Goal: Information Seeking & Learning: Find contact information

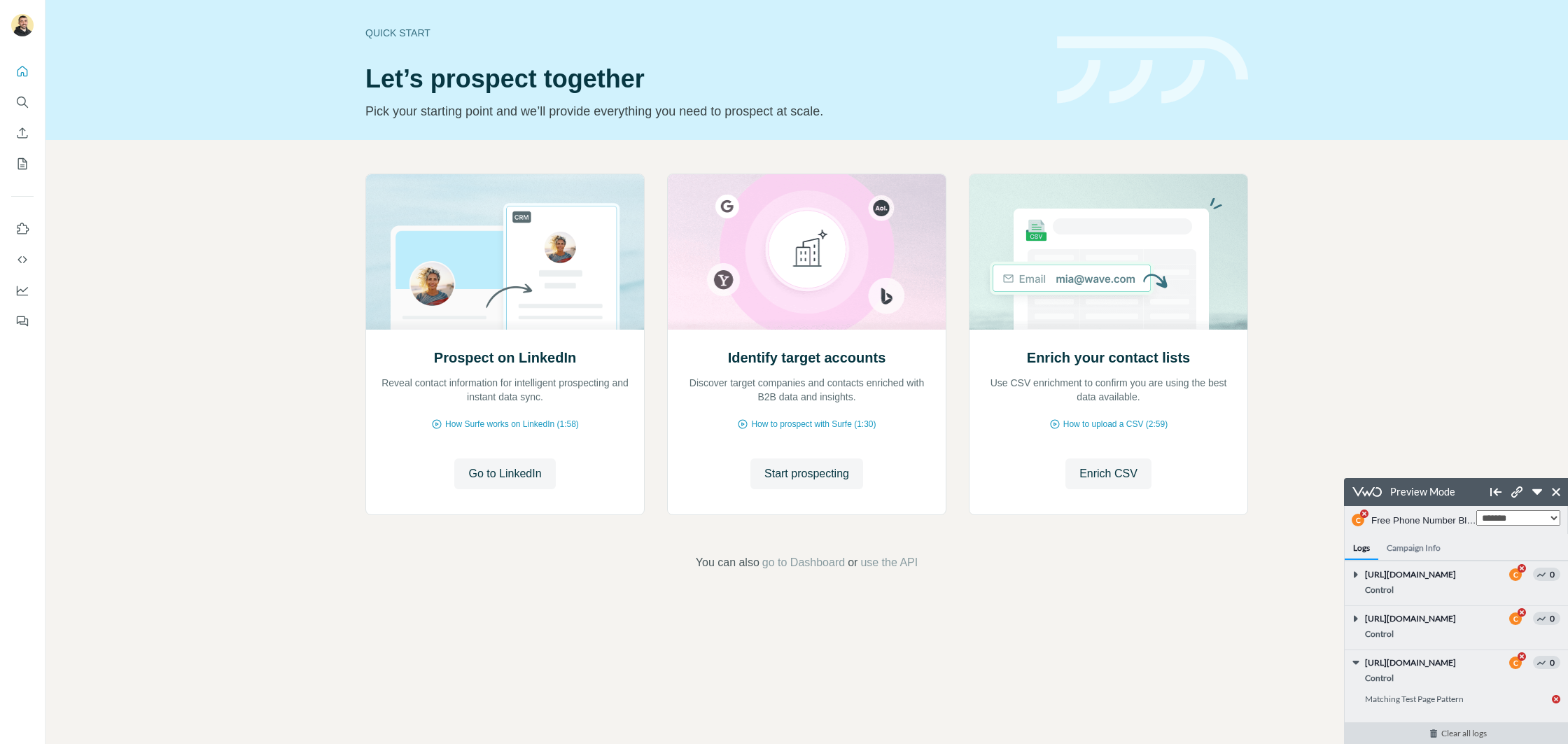
click at [1464, 738] on link "Clear all logs" at bounding box center [1464, 734] width 238 height 22
click at [1446, 517] on button "Free Phone Number Blog - TLDR Impact (ID: 47)" at bounding box center [1423, 521] width 105 height 25
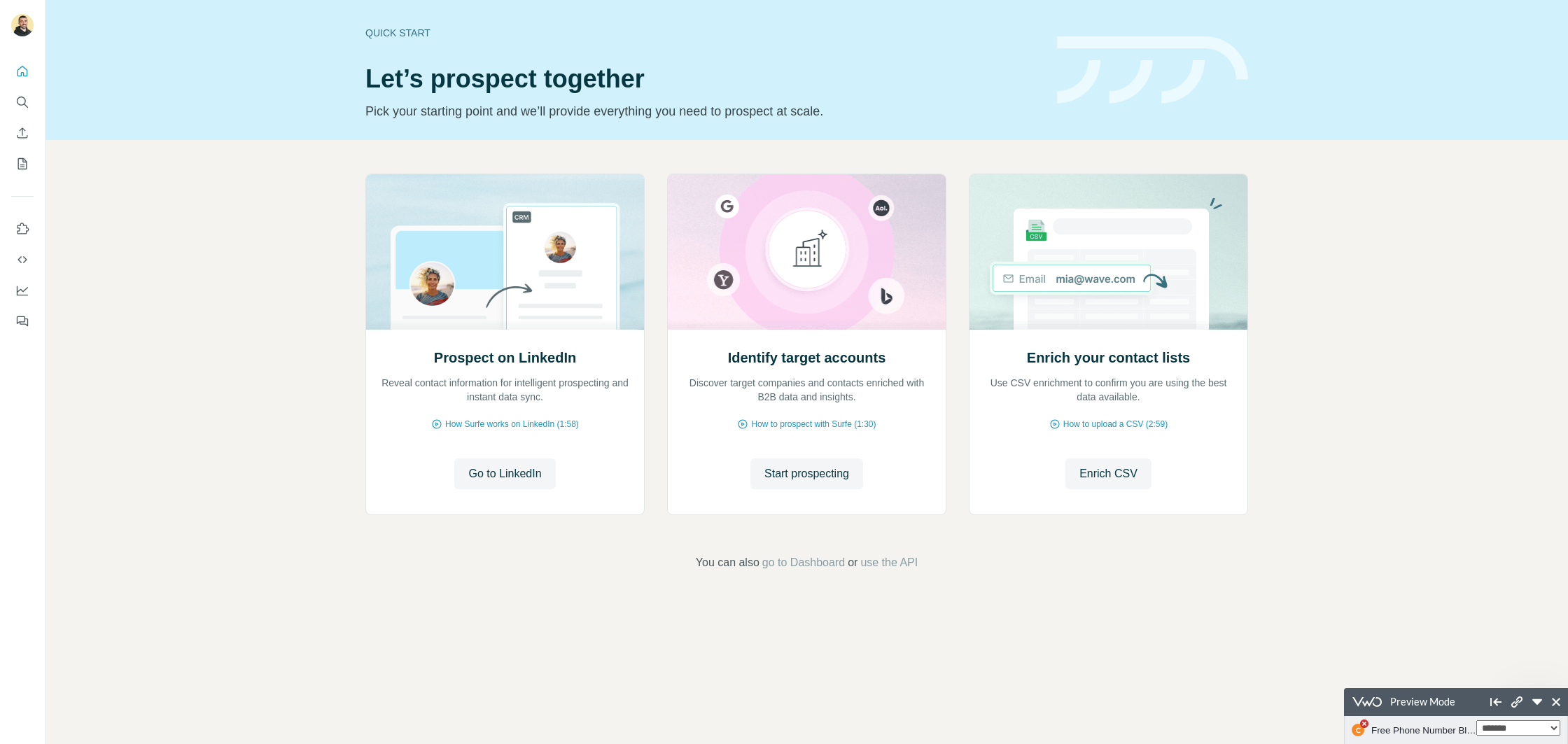
click at [1464, 702] on div "**********" at bounding box center [1455, 702] width 224 height 28
click at [1554, 700] on icon at bounding box center [1555, 702] width 8 height 8
click at [1425, 467] on div "Prospect on LinkedIn Reveal contact information for intelligent prospecting and…" at bounding box center [806, 372] width 1522 height 464
click at [24, 105] on icon "Search" at bounding box center [22, 102] width 14 height 14
click at [22, 101] on icon "Search" at bounding box center [22, 102] width 14 height 14
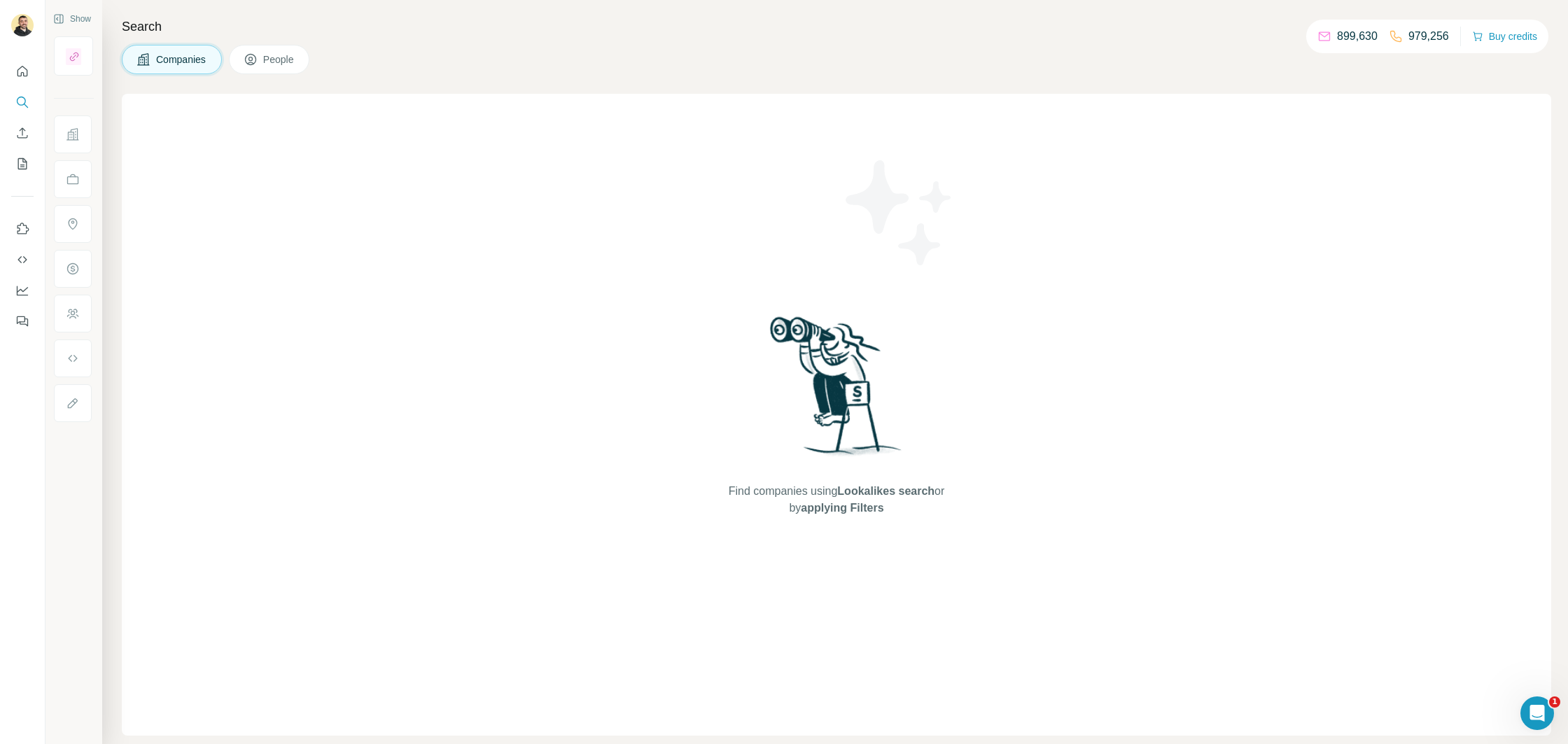
click at [273, 65] on span "People" at bounding box center [279, 59] width 32 height 14
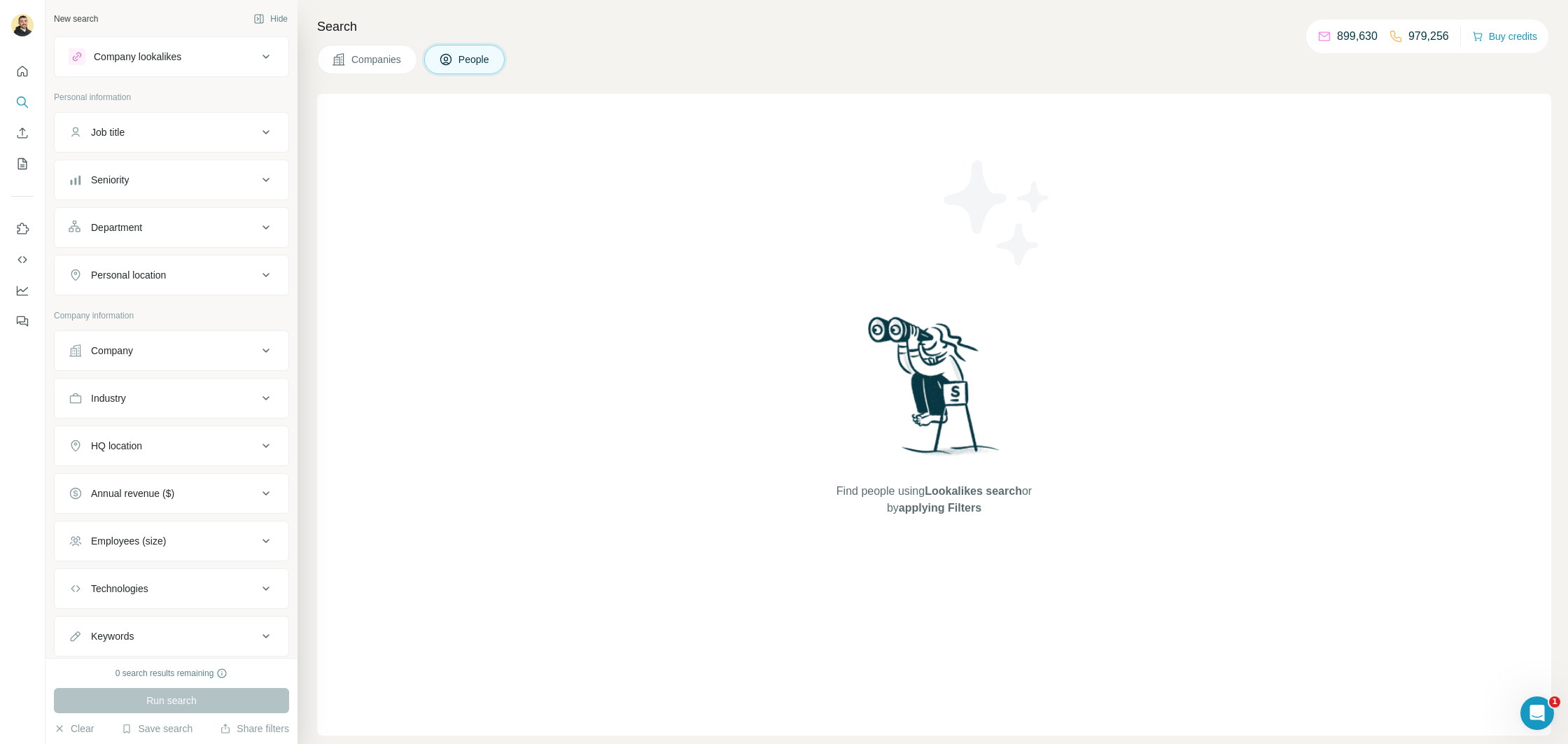
click at [354, 61] on span "Companies" at bounding box center [377, 59] width 51 height 14
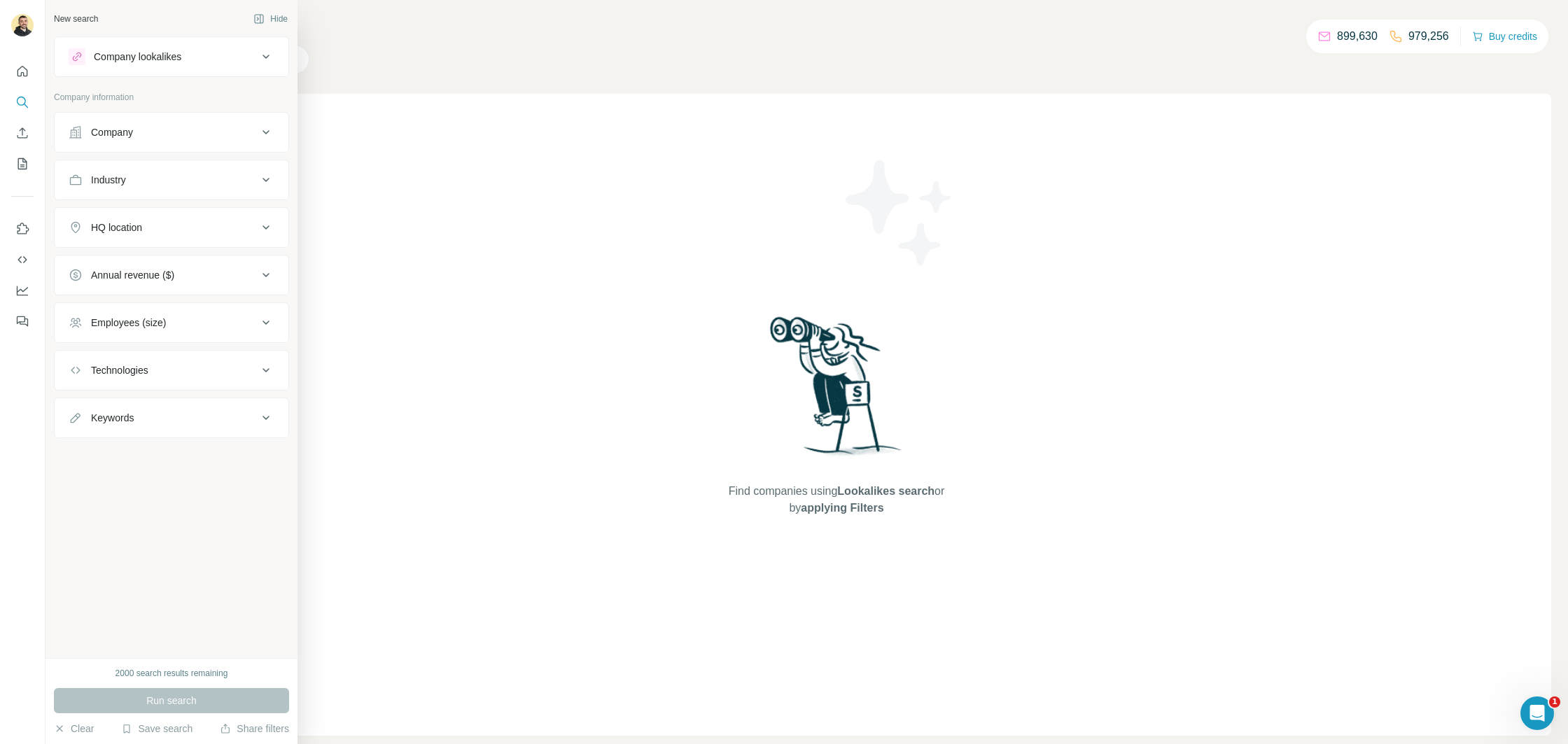
click at [174, 128] on div "Company" at bounding box center [162, 132] width 189 height 14
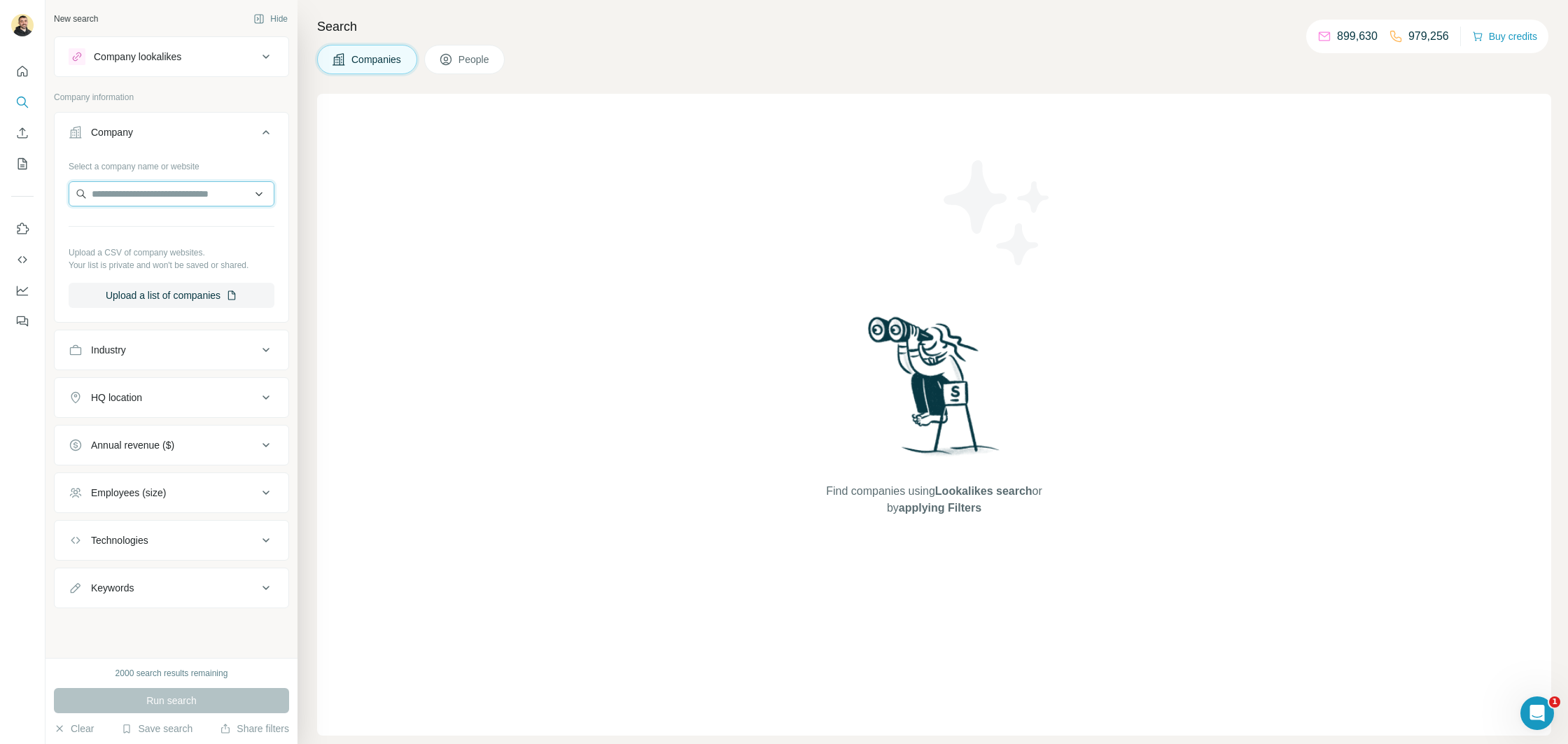
click at [178, 196] on input "text" at bounding box center [171, 193] width 206 height 25
type input "*****"
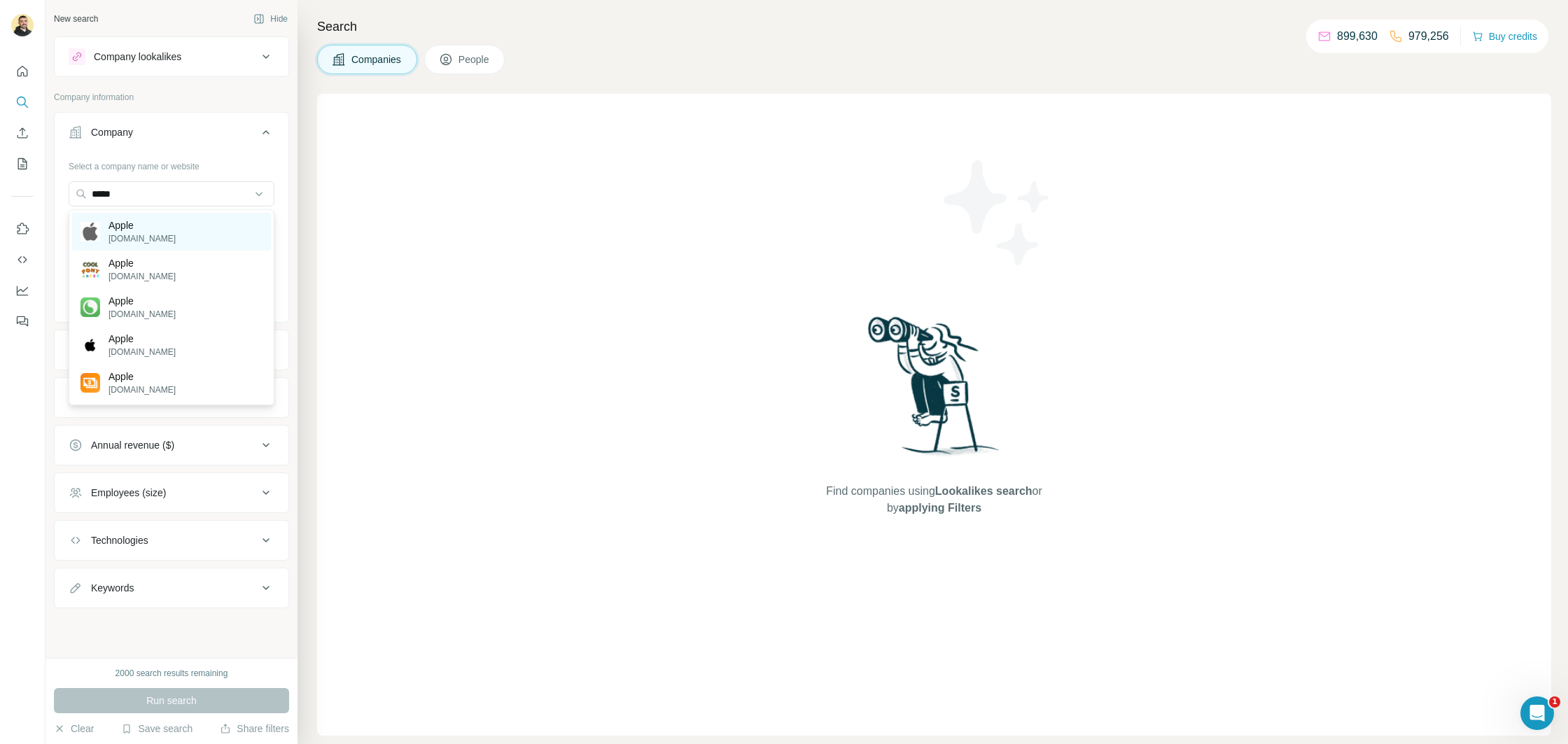
click at [178, 230] on div "Apple apple.com" at bounding box center [171, 232] width 198 height 38
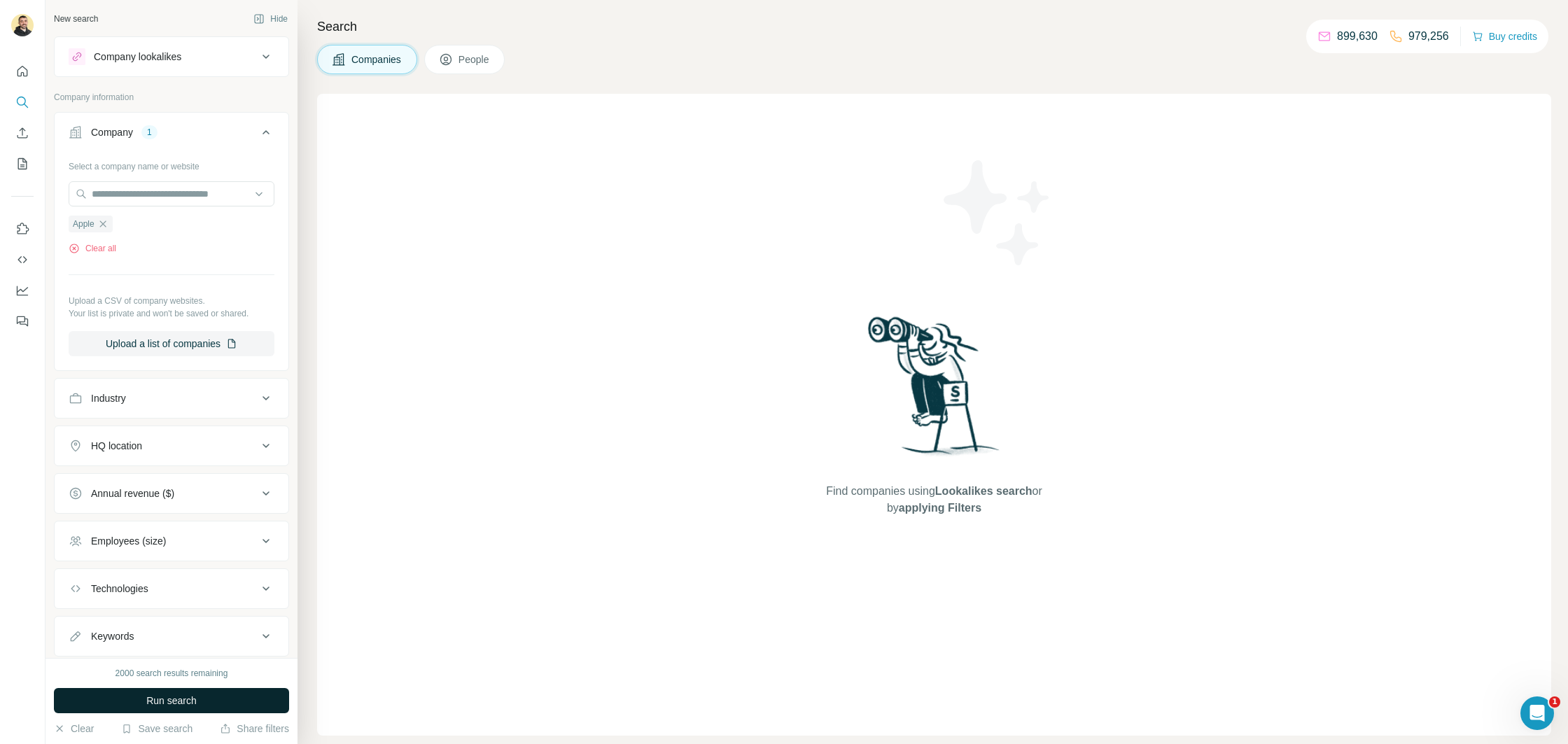
click at [257, 700] on button "Run search" at bounding box center [171, 700] width 235 height 25
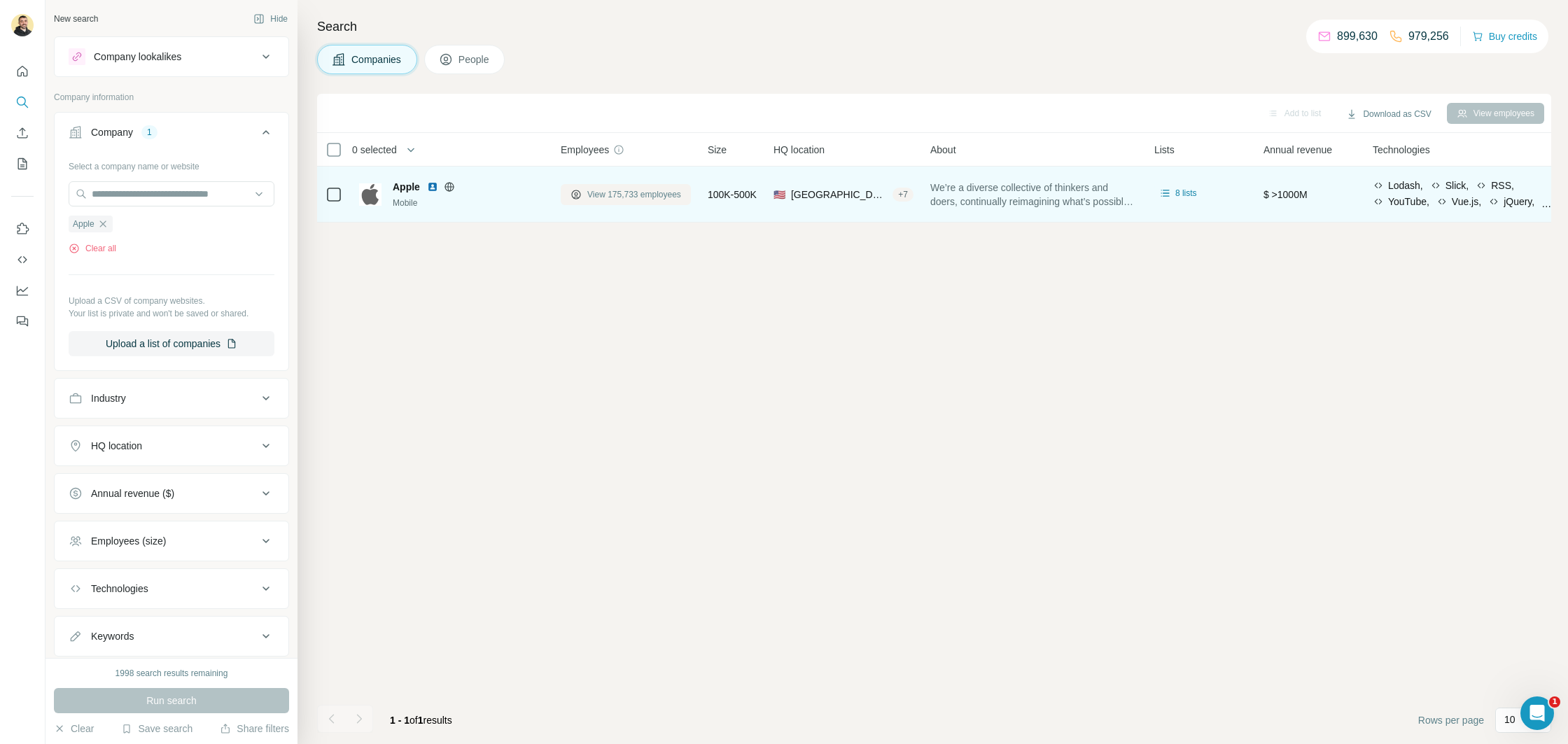
click at [640, 196] on span "View 175,733 employees" at bounding box center [634, 195] width 94 height 13
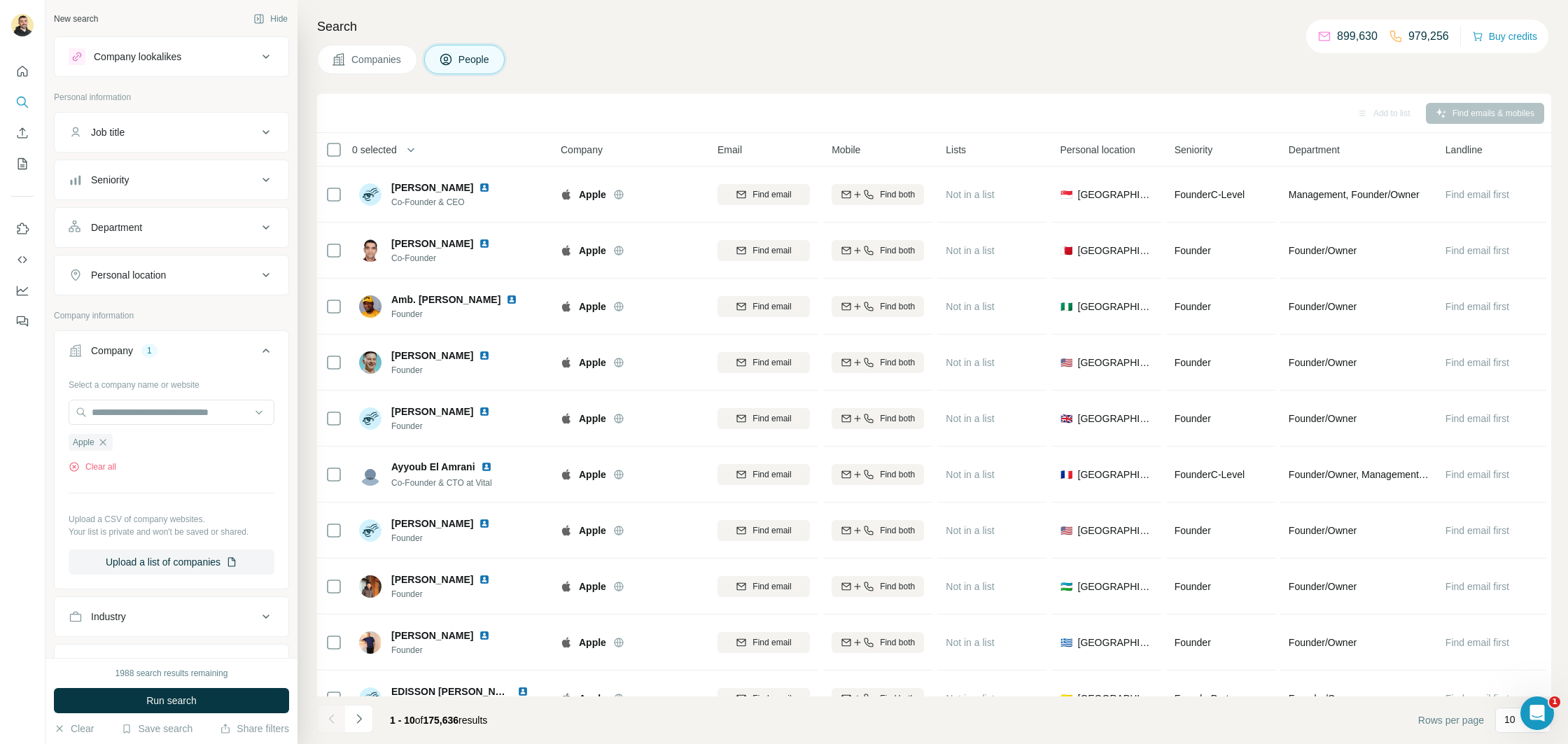
click at [583, 43] on div "Search Companies People Add to list Find emails & mobiles 0 selected People Com…" at bounding box center [932, 372] width 1270 height 744
click at [1502, 723] on div "10" at bounding box center [1523, 720] width 56 height 25
click at [1507, 615] on p "60" at bounding box center [1513, 613] width 11 height 14
click at [362, 68] on button "Companies" at bounding box center [366, 60] width 100 height 30
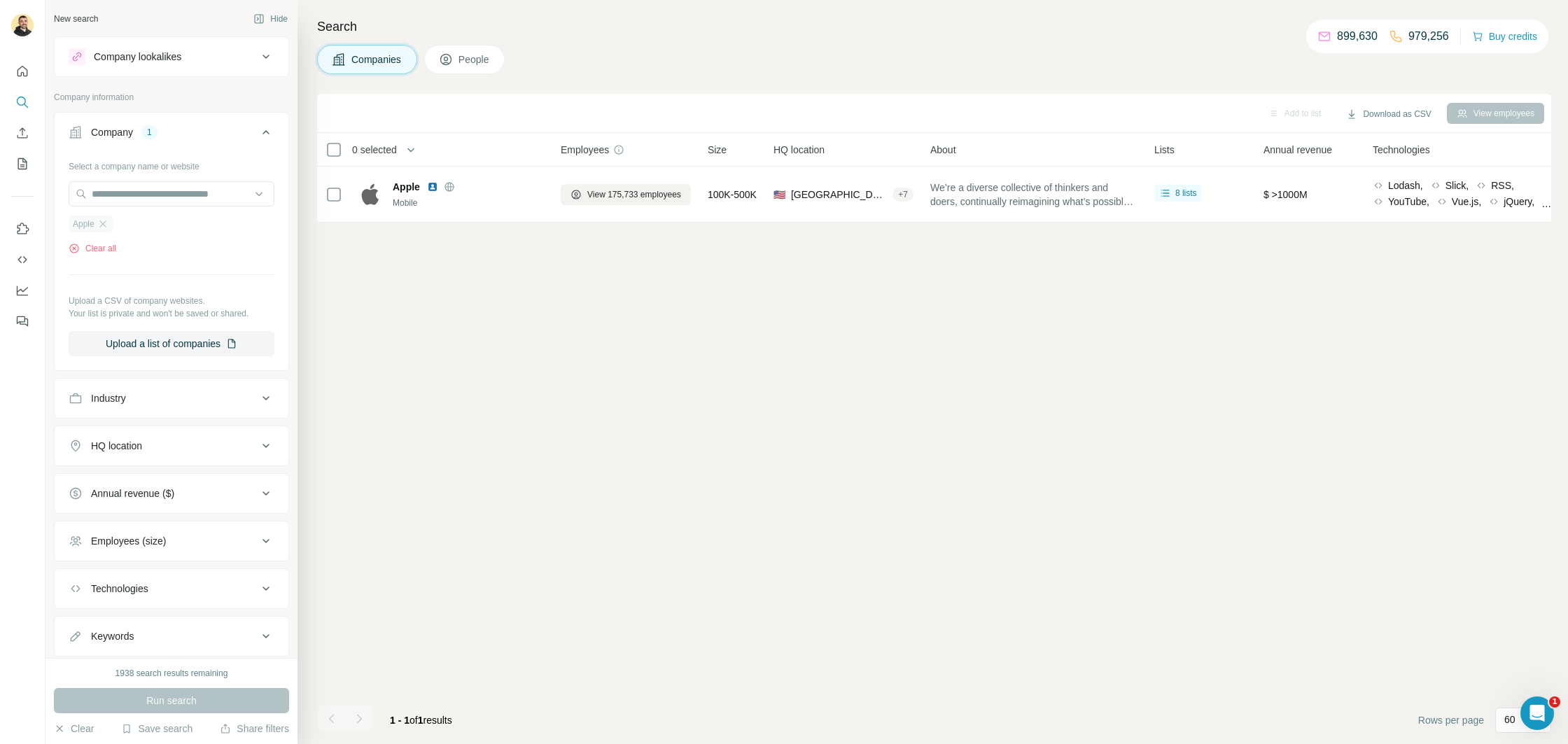
click at [96, 225] on div "Apple" at bounding box center [90, 224] width 44 height 17
click at [103, 227] on icon "button" at bounding box center [102, 224] width 11 height 11
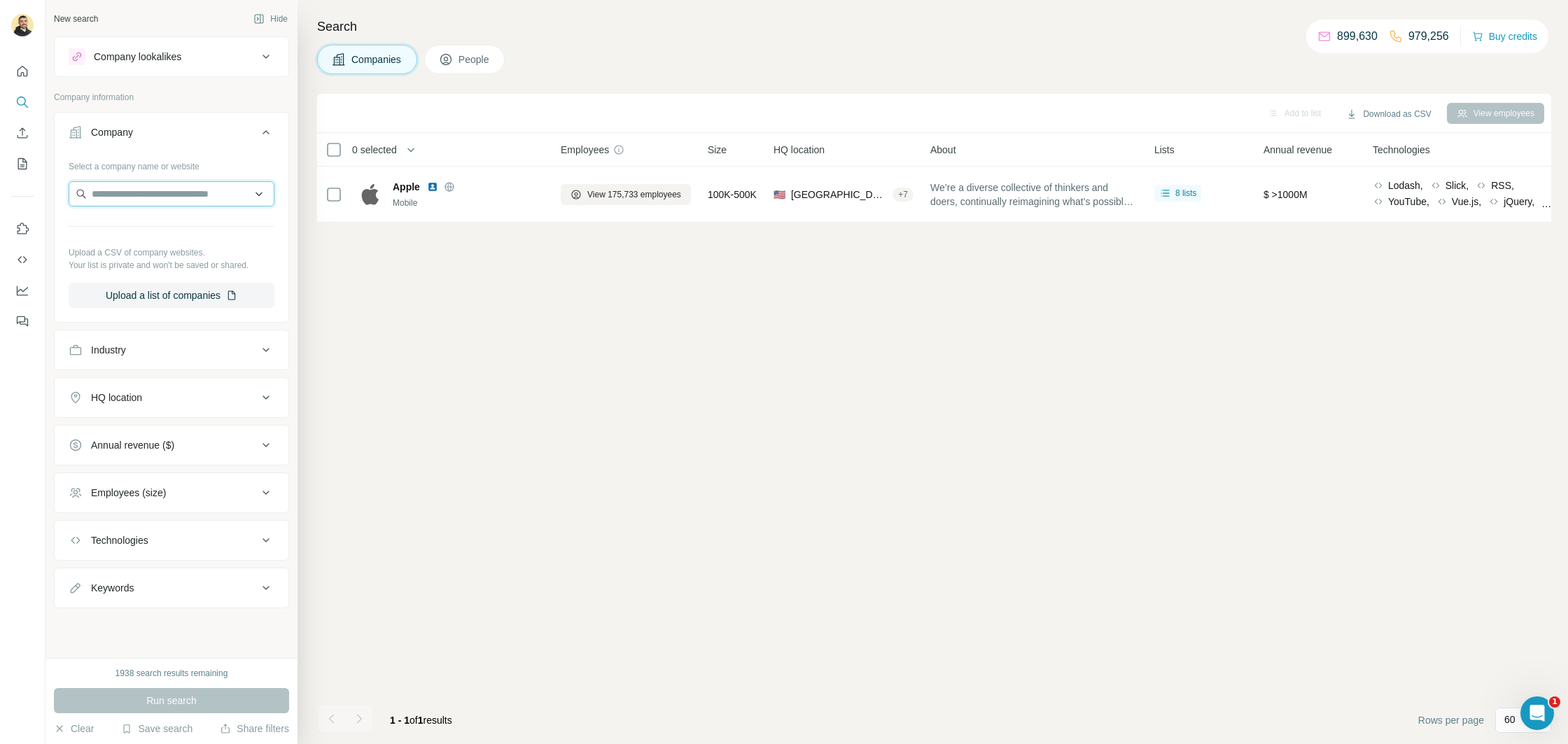
click at [113, 198] on input "text" at bounding box center [171, 193] width 206 height 25
type input "*********"
click at [146, 234] on p "[DOMAIN_NAME]" at bounding box center [142, 239] width 67 height 13
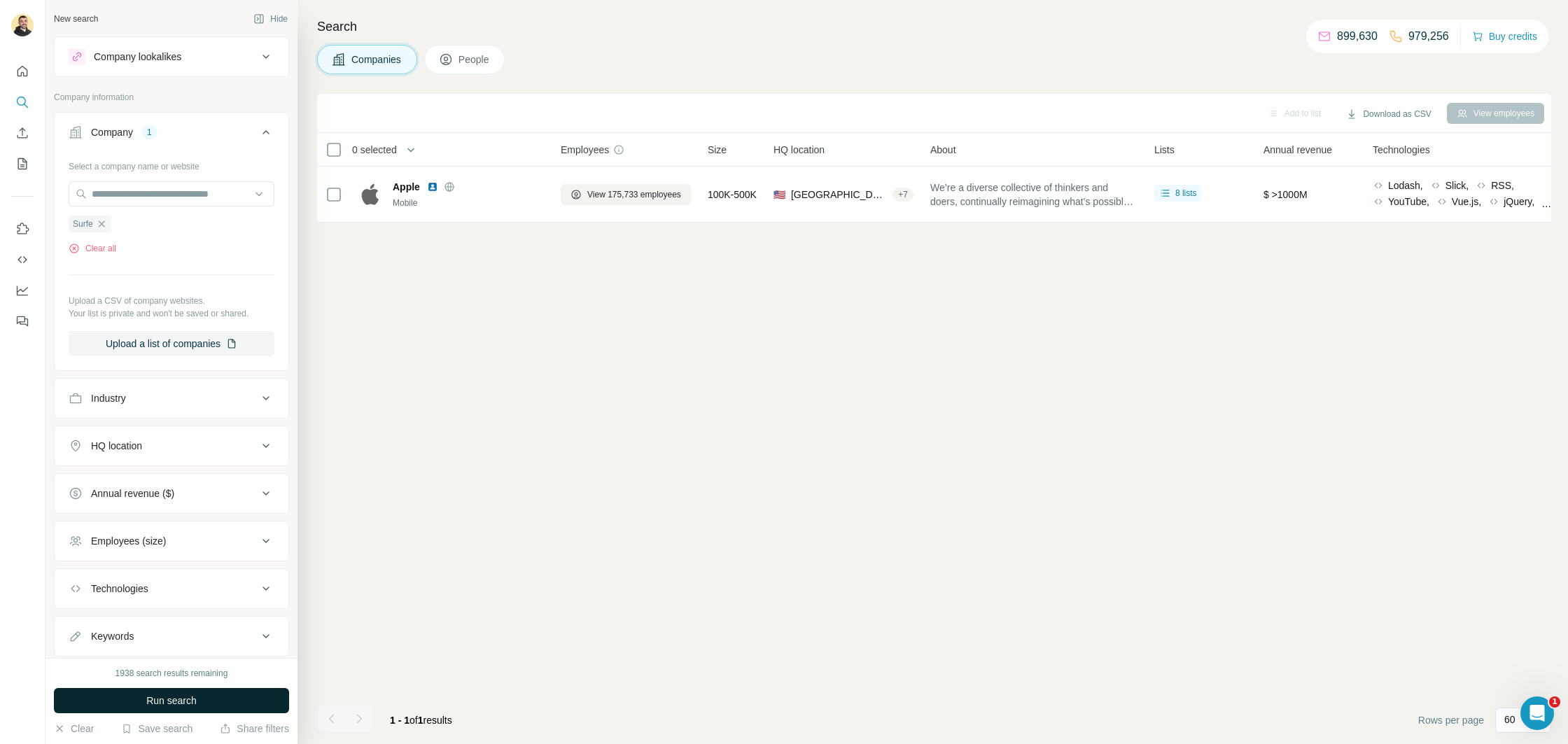
click at [207, 698] on button "Run search" at bounding box center [171, 700] width 235 height 25
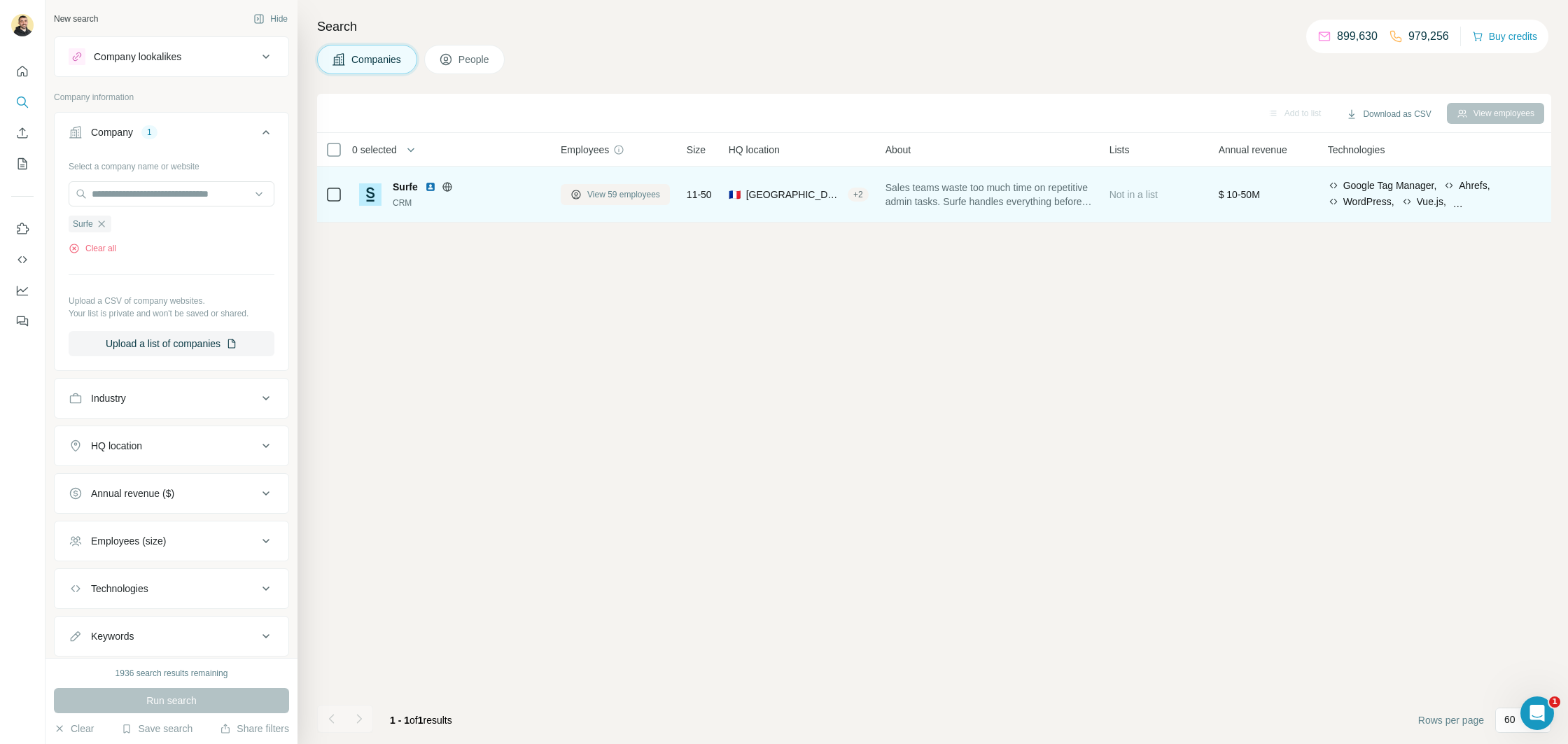
click at [615, 193] on span "View 59 employees" at bounding box center [623, 195] width 73 height 13
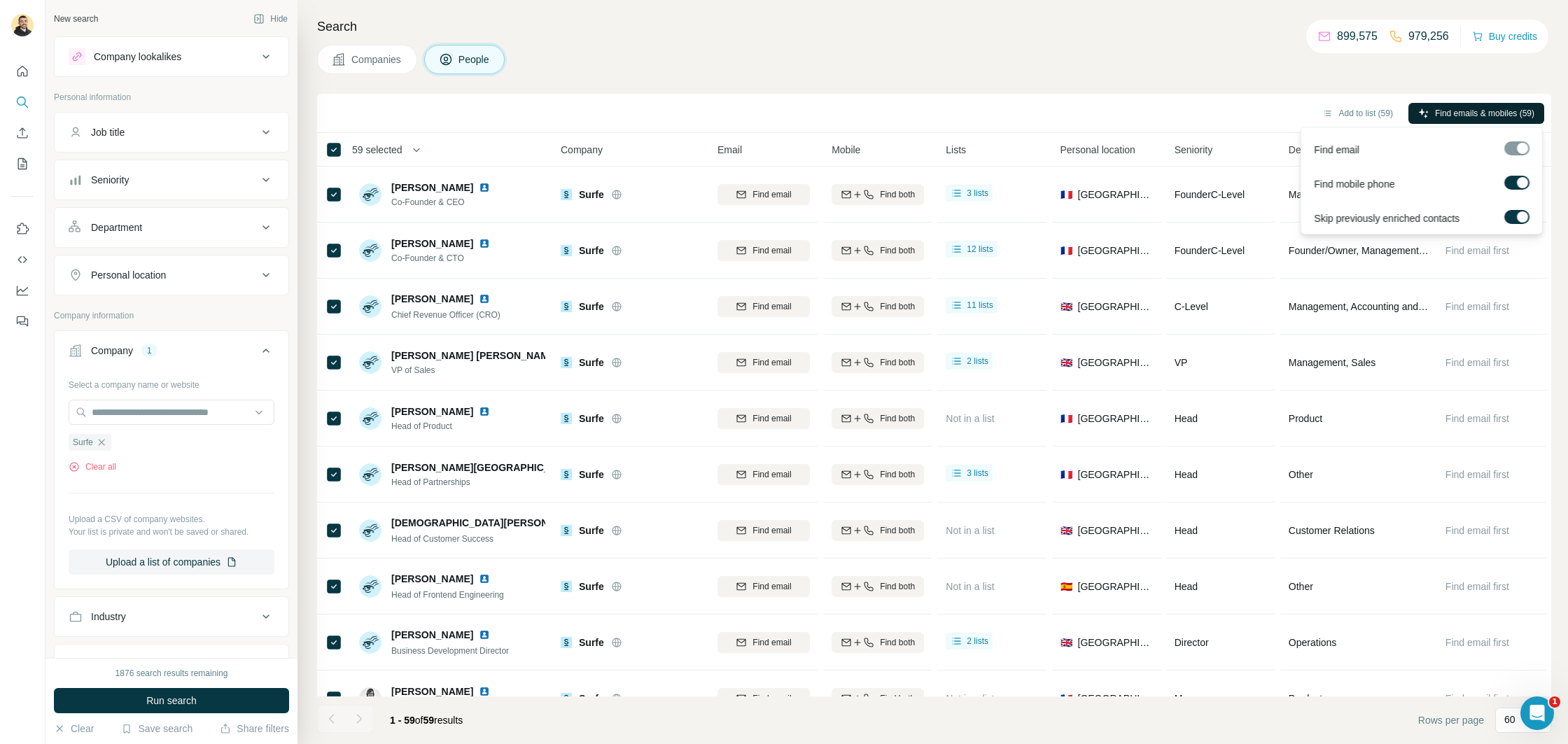
click at [1437, 114] on span "Find emails & mobiles (59)" at bounding box center [1484, 114] width 100 height 13
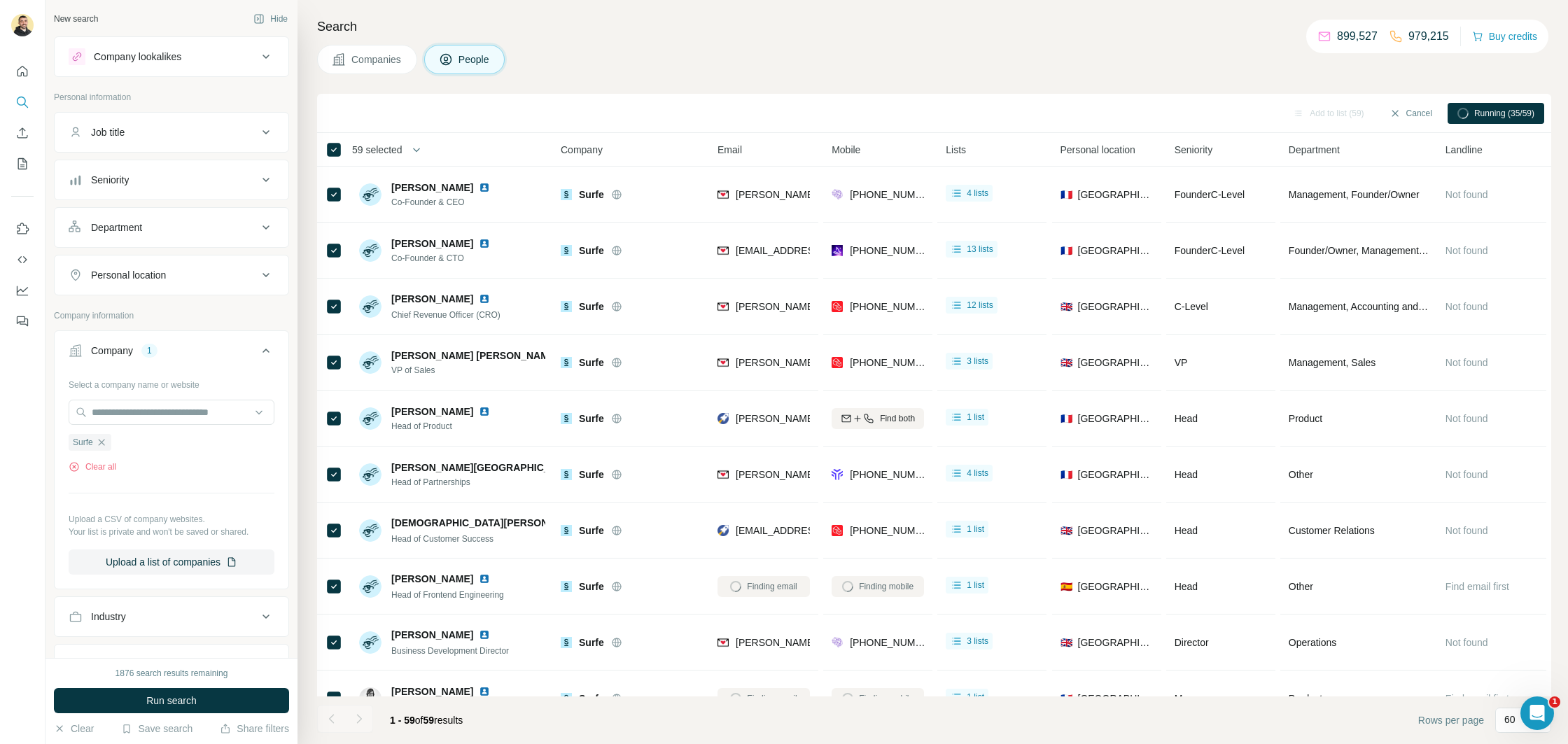
click at [754, 54] on div "Companies People" at bounding box center [933, 60] width 1234 height 30
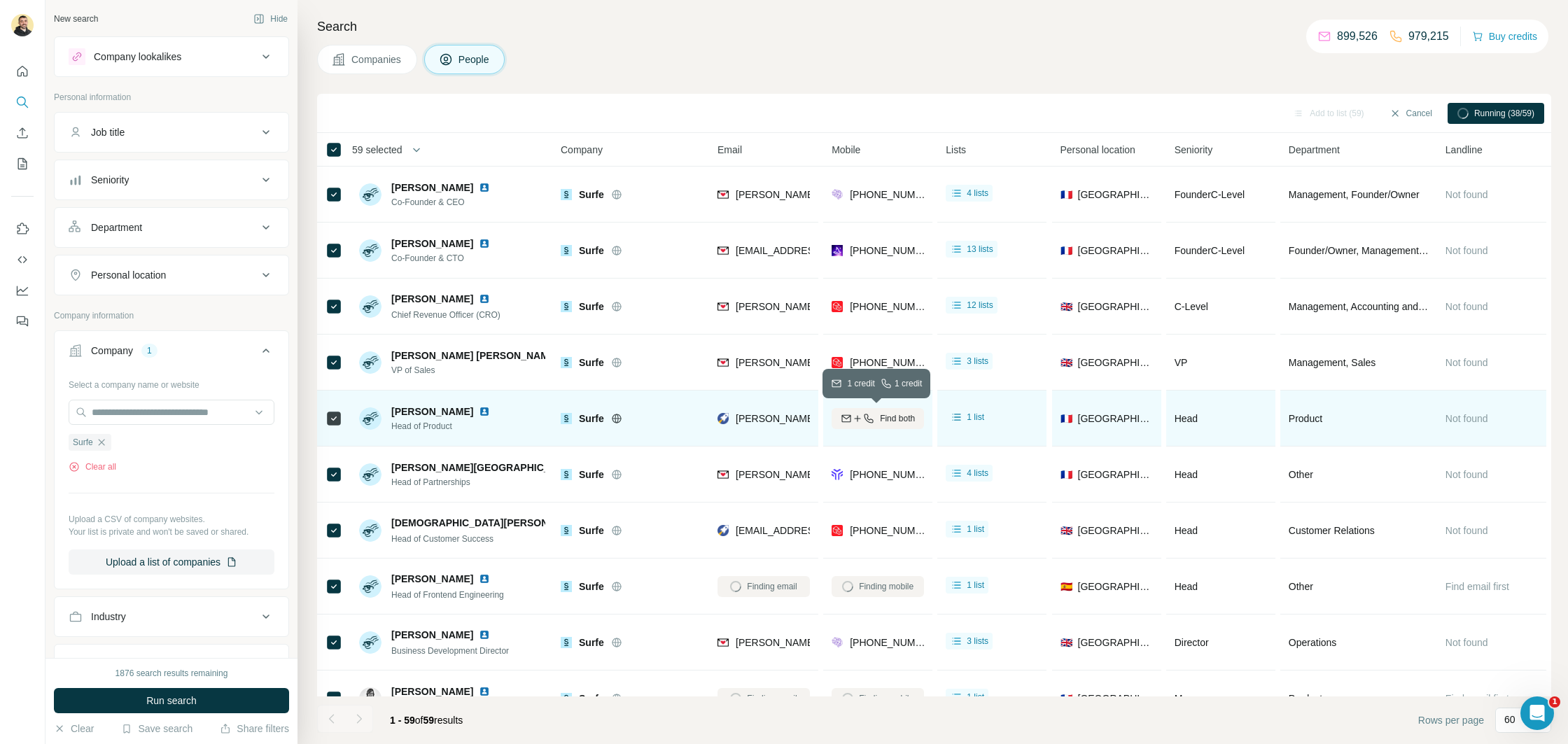
click at [907, 418] on span "Find both" at bounding box center [897, 419] width 35 height 13
click at [906, 418] on span "Find both" at bounding box center [897, 419] width 35 height 13
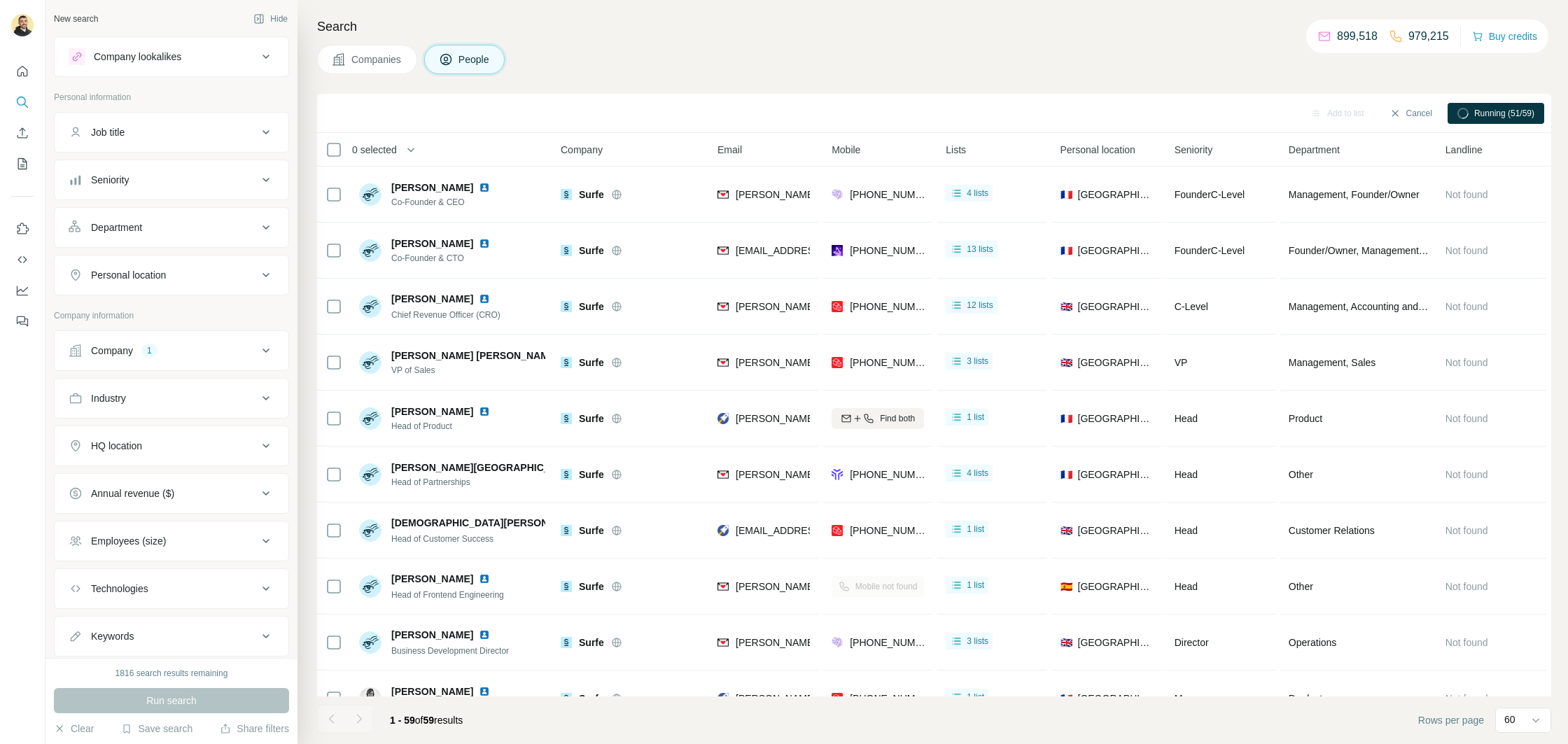
click at [619, 62] on div "Companies People" at bounding box center [933, 60] width 1234 height 30
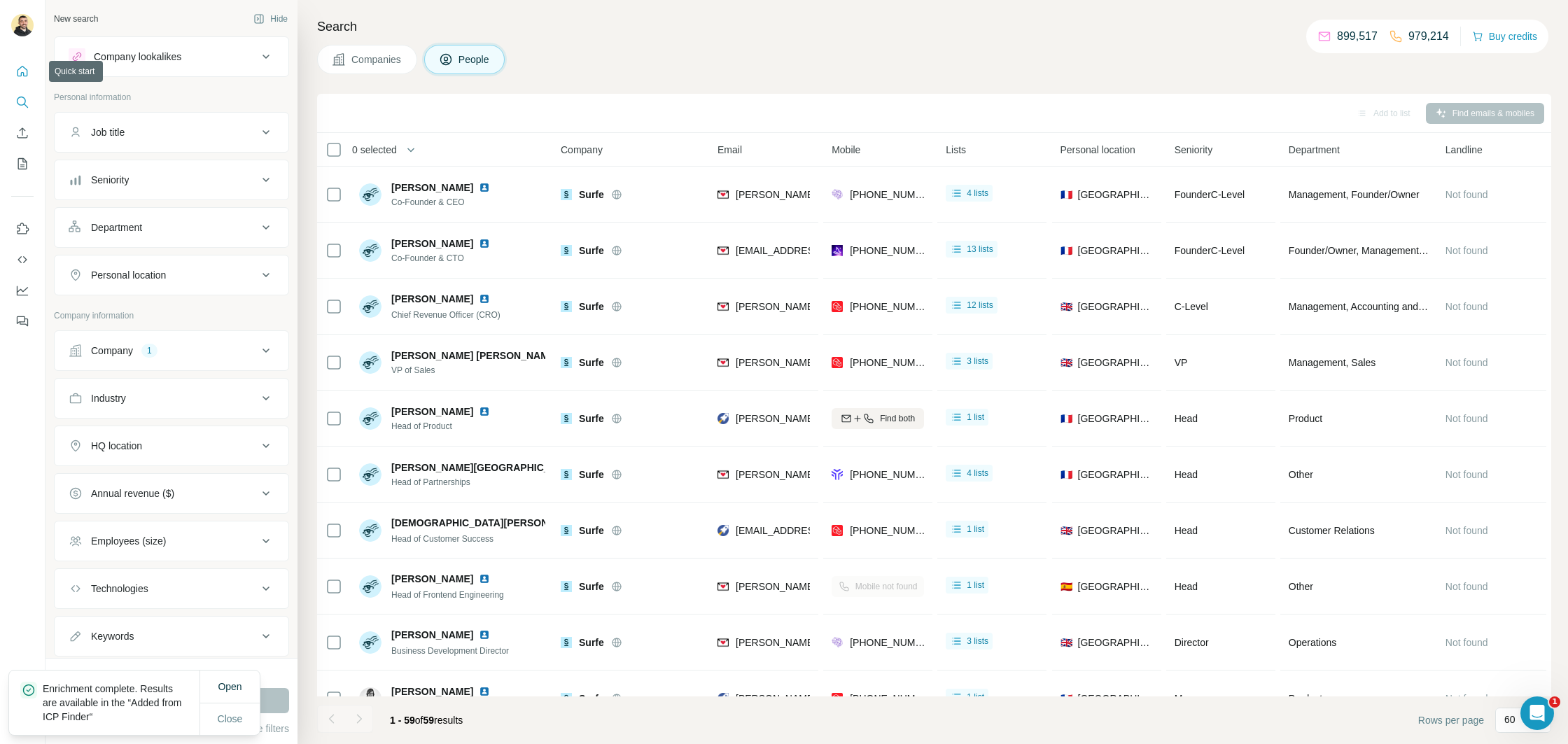
click at [16, 66] on icon "Quick start" at bounding box center [22, 71] width 14 height 14
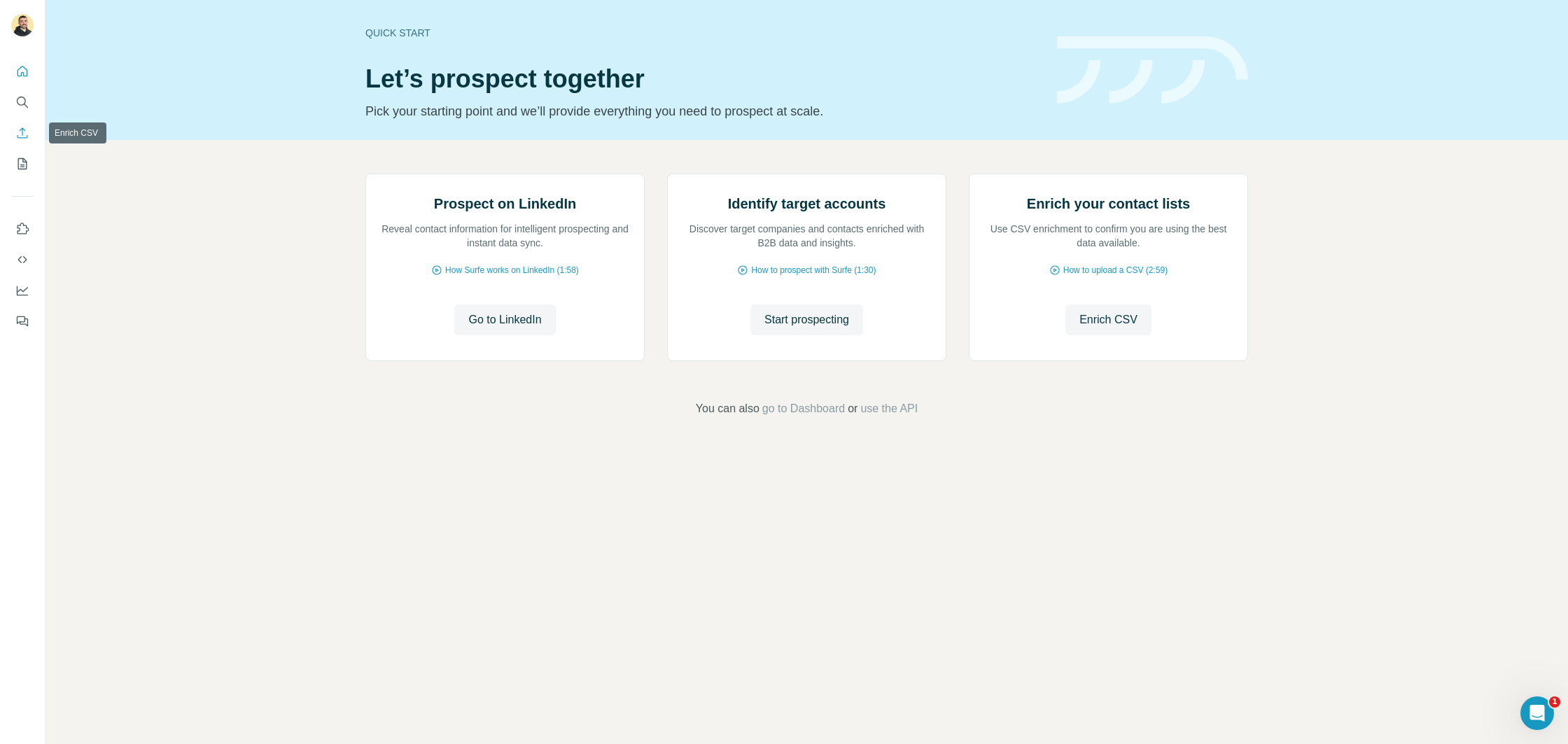
click at [27, 139] on icon "Enrich CSV" at bounding box center [22, 132] width 14 height 14
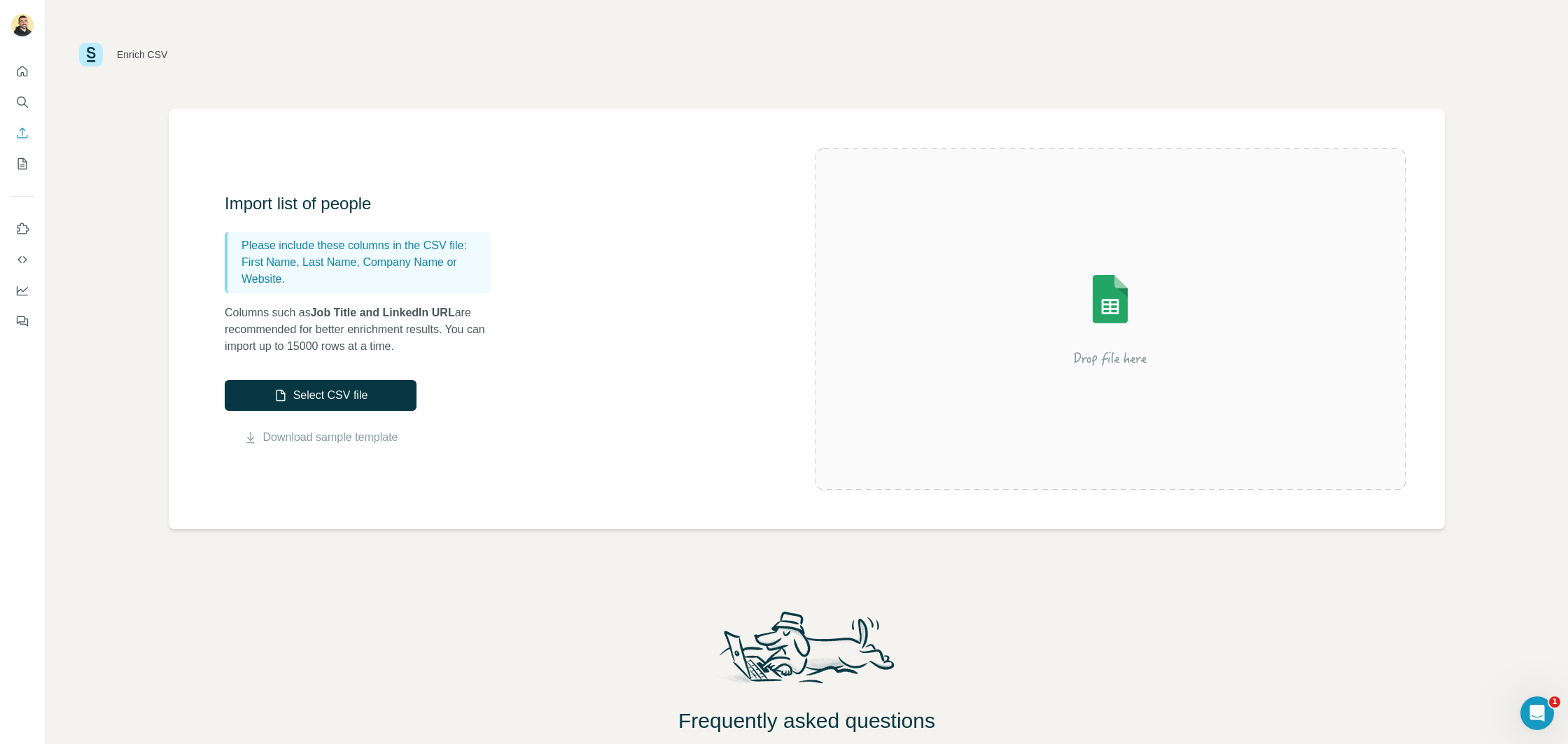
click at [134, 161] on div "Enrich CSV Import list of people Please include these columns in the CSV file: …" at bounding box center [806, 372] width 1522 height 744
